Goal: Browse casually

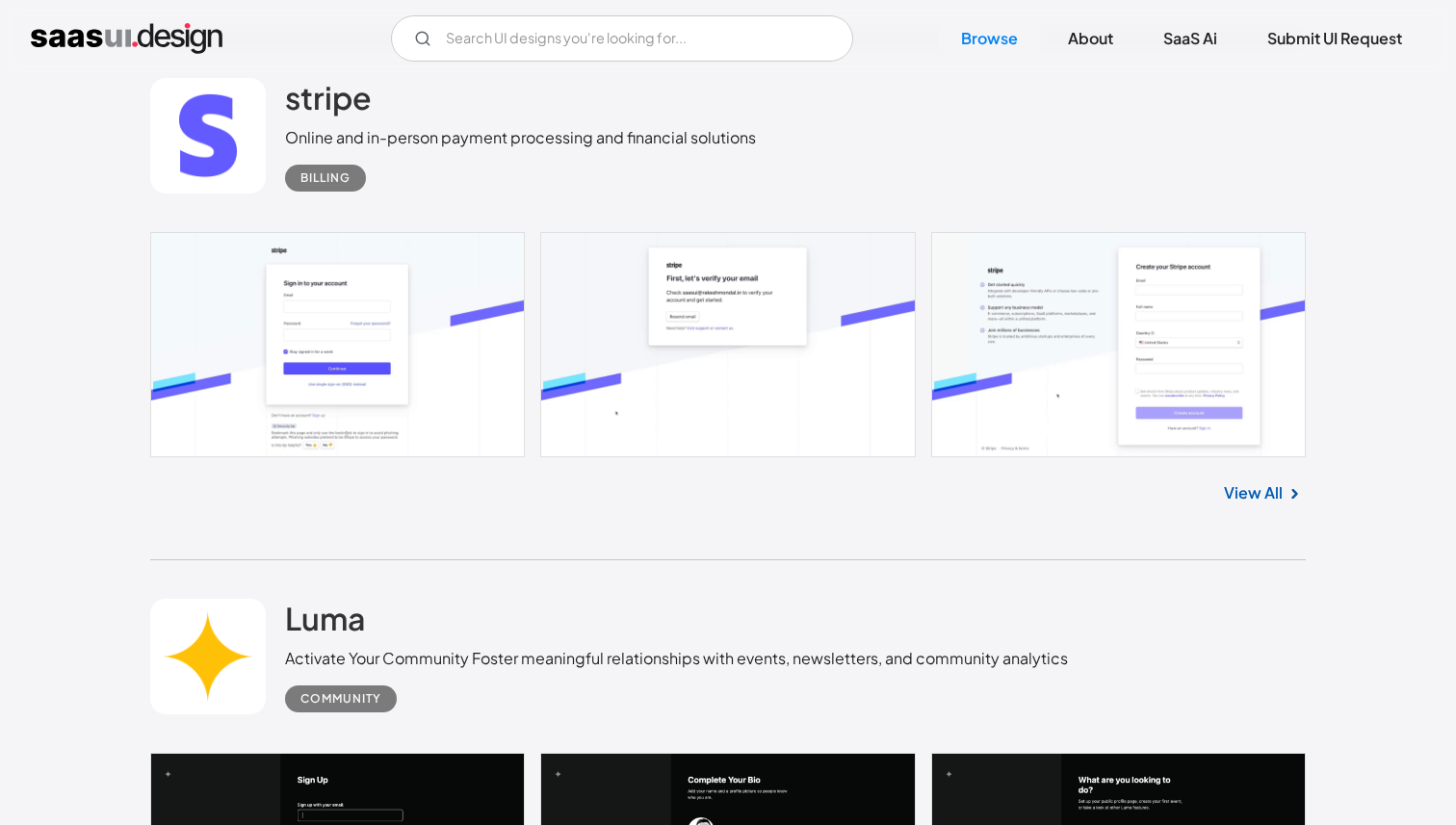
scroll to position [34833, 0]
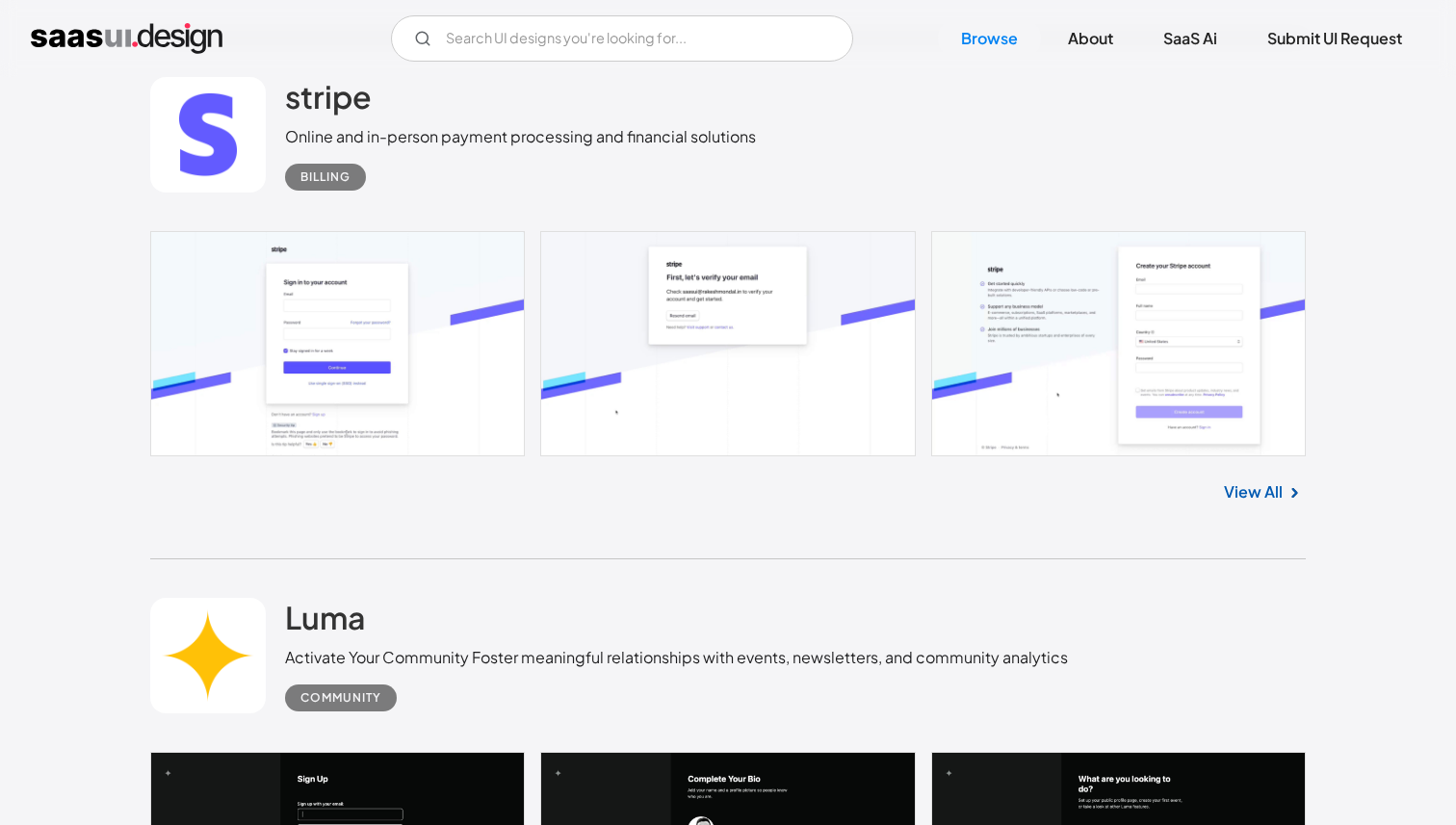
click at [1253, 503] on link "View All" at bounding box center [1253, 491] width 58 height 23
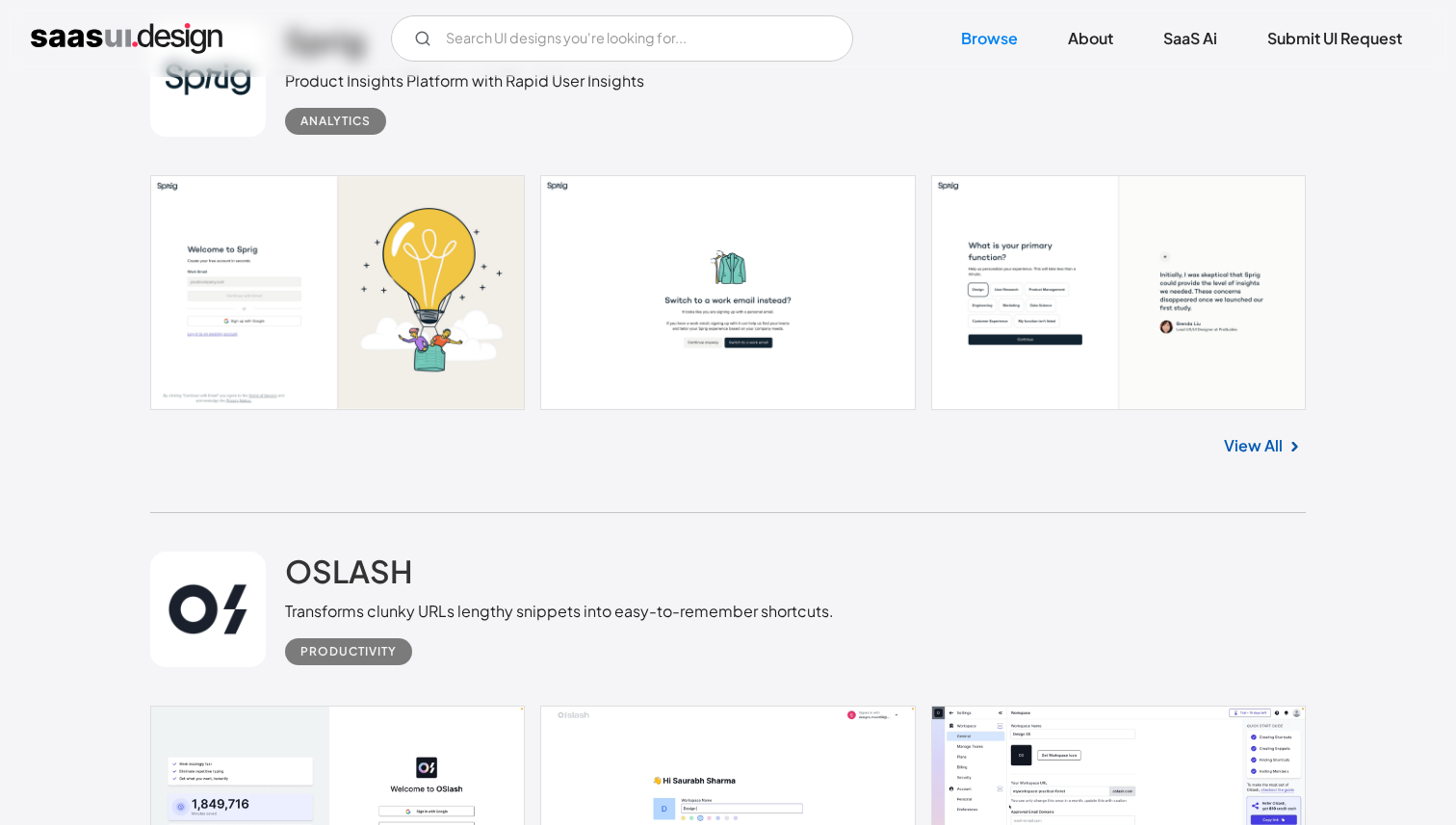
scroll to position [38412, 0]
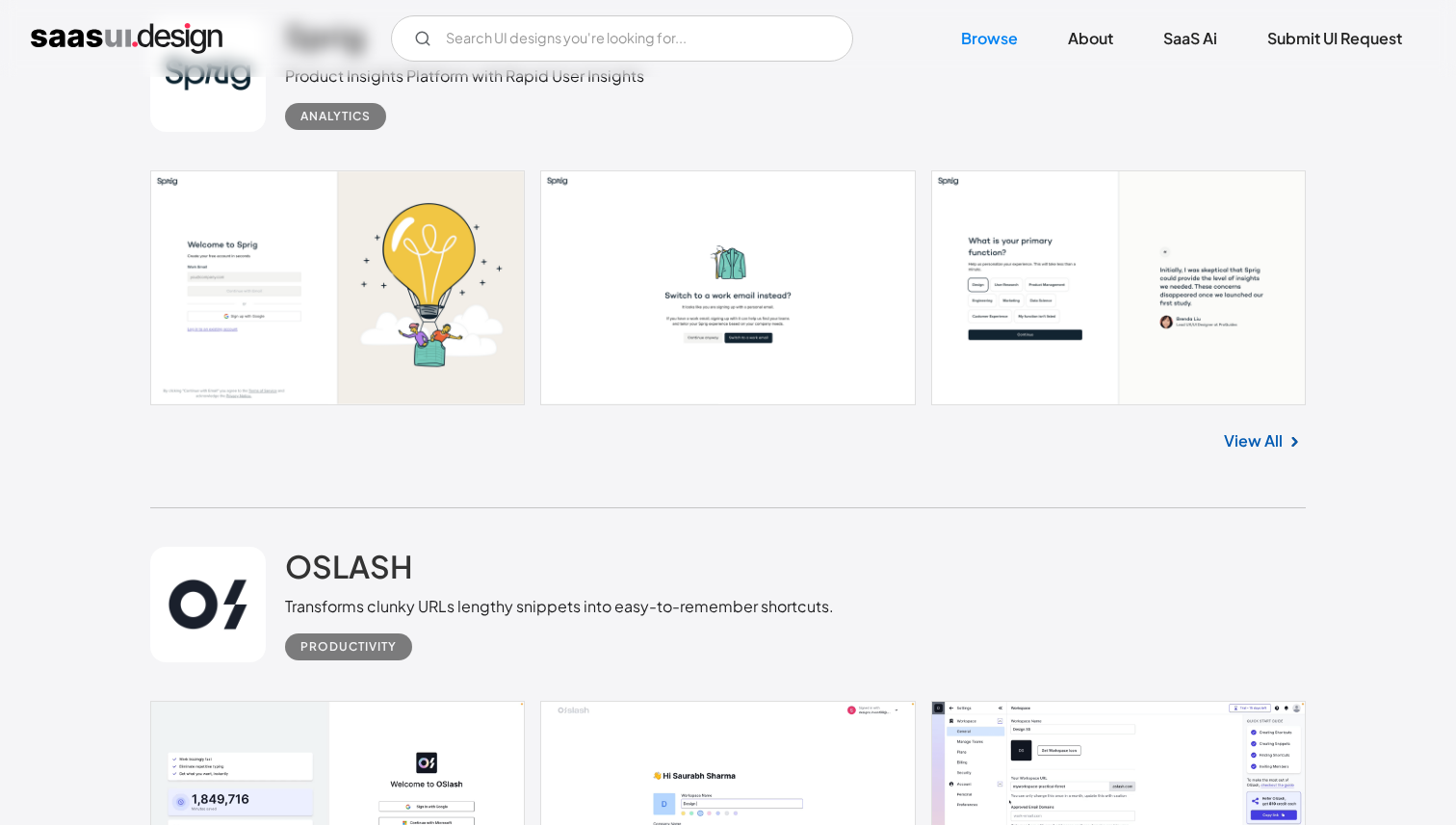
click at [1233, 452] on link "View All" at bounding box center [1253, 440] width 58 height 23
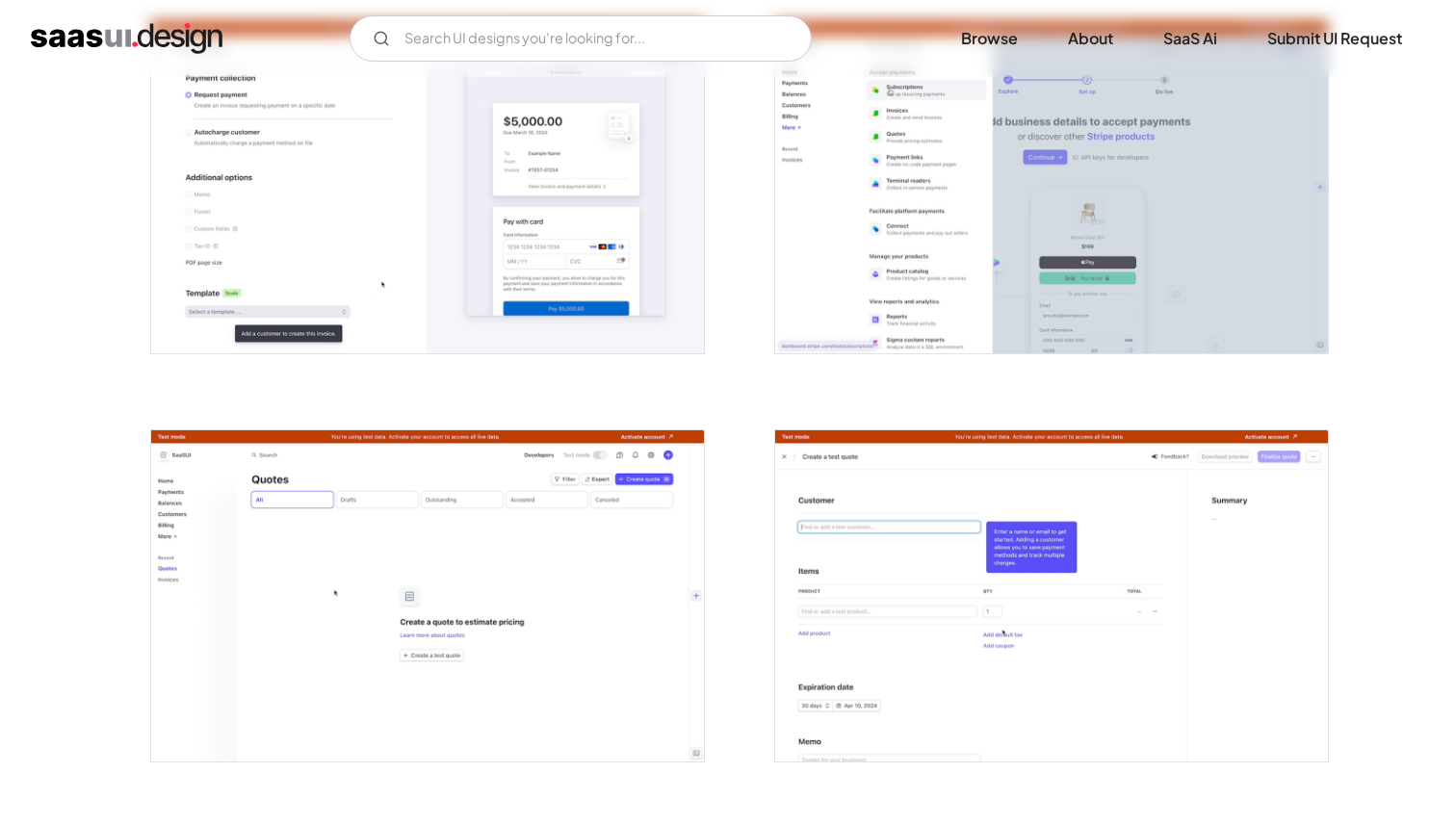
scroll to position [2601, 0]
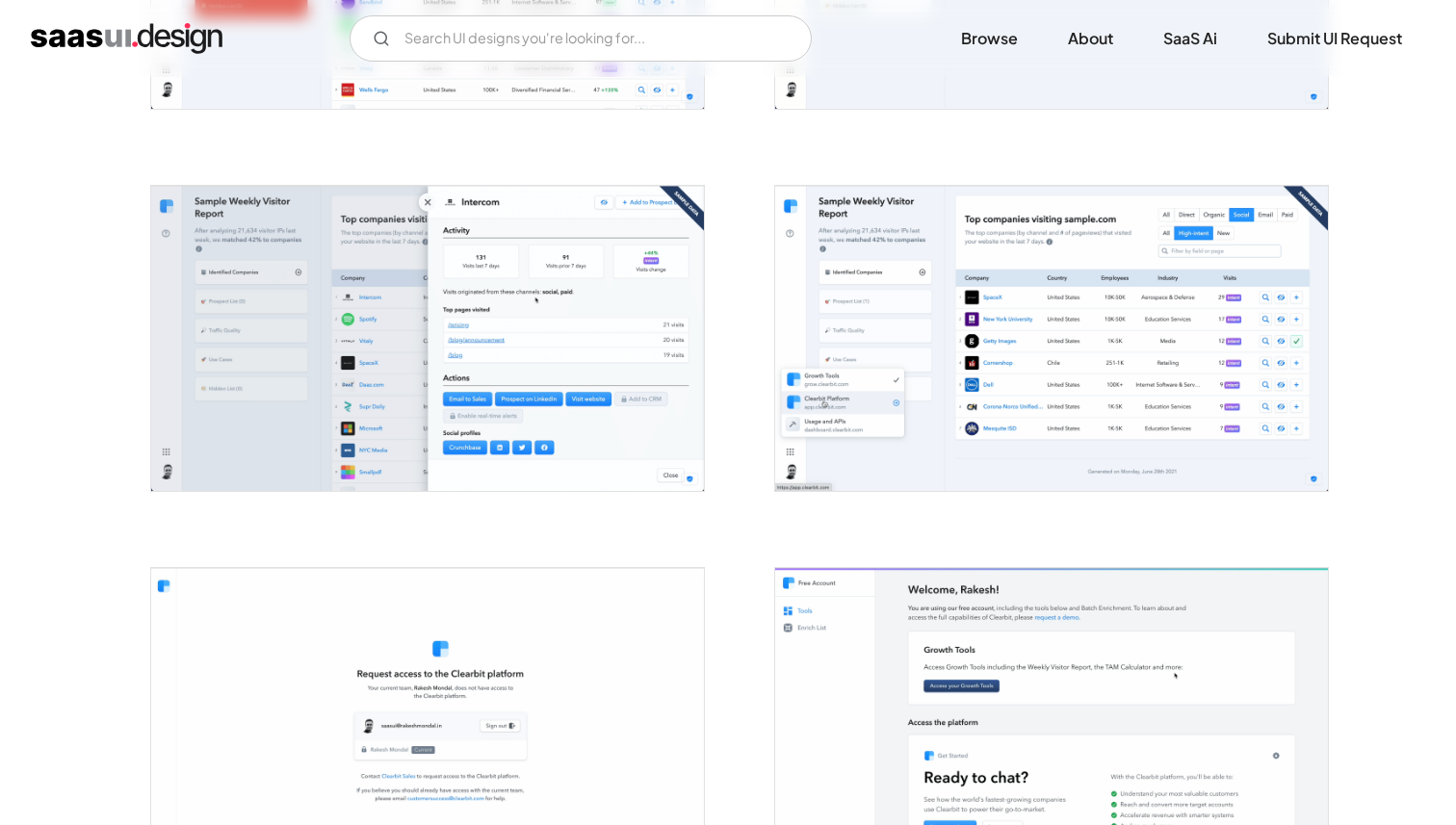
scroll to position [1454, 0]
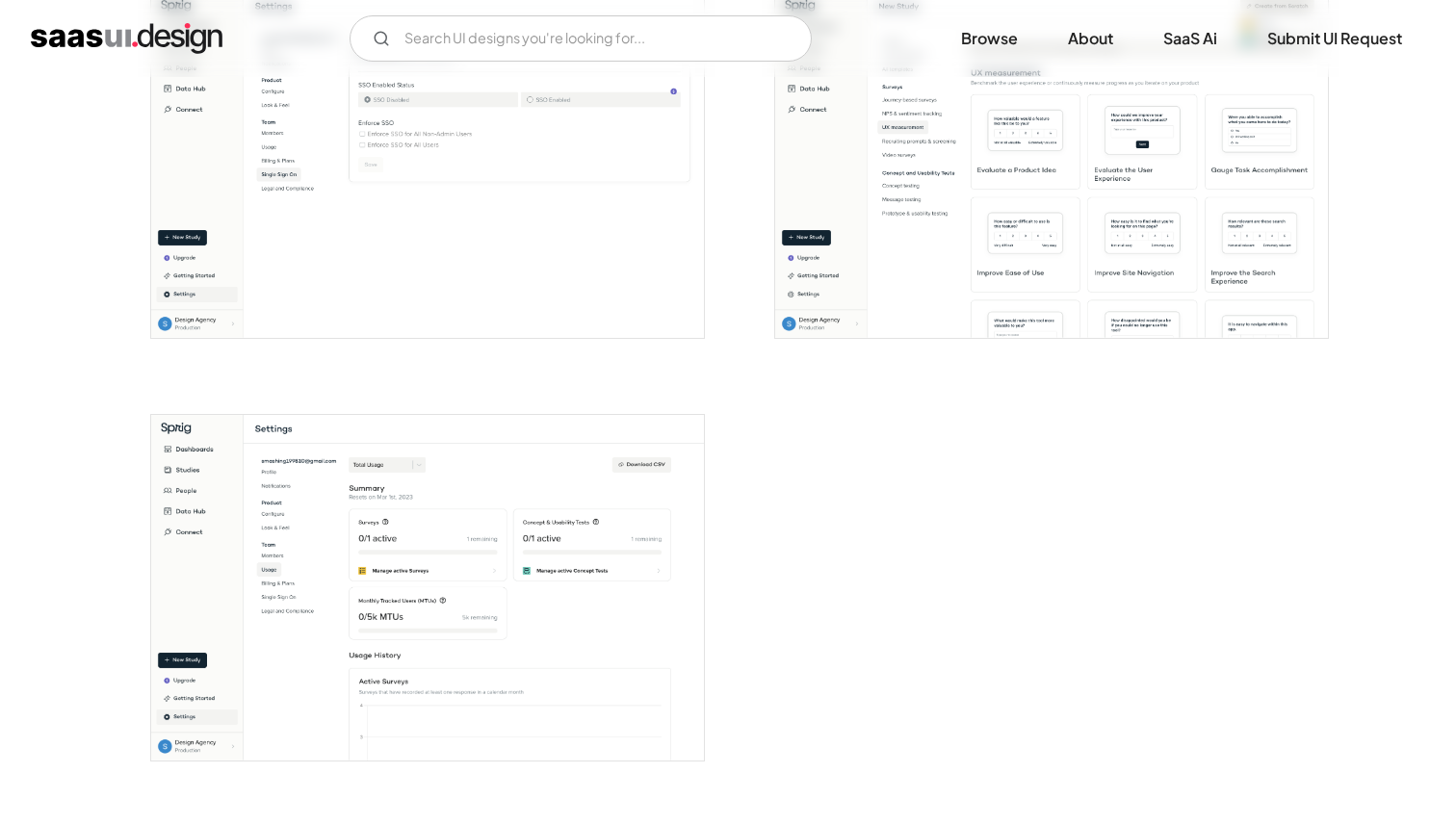
scroll to position [4265, 0]
